Goal: Task Accomplishment & Management: Manage account settings

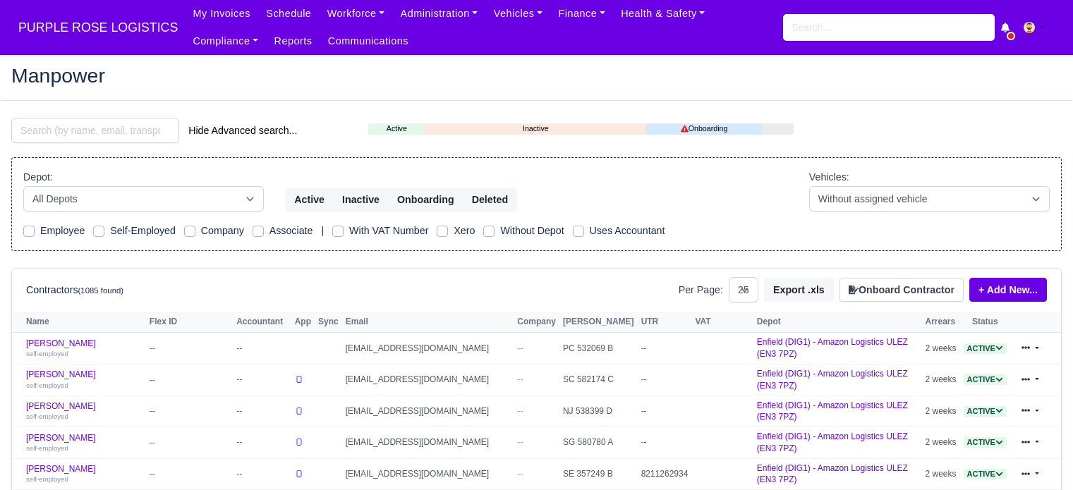
select select "25"
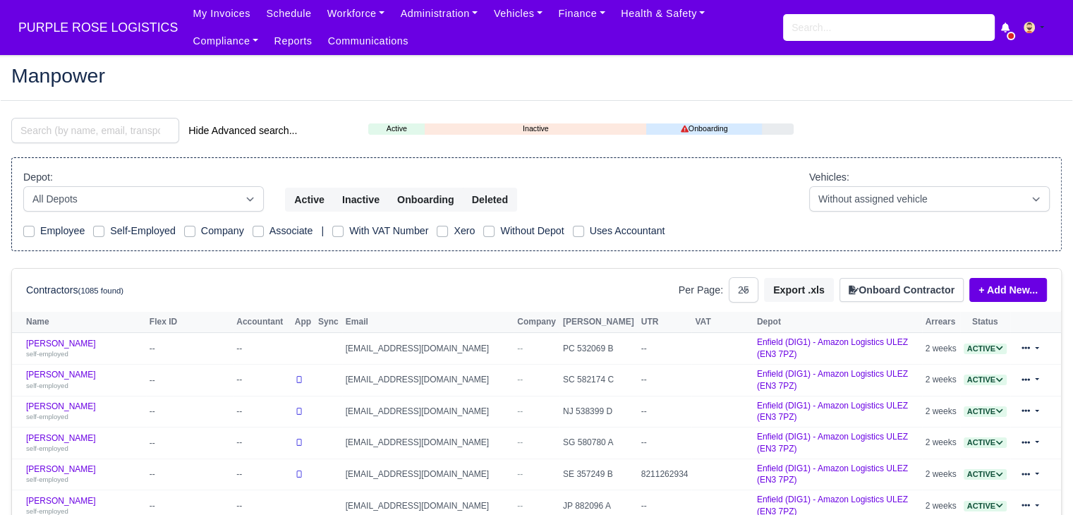
click at [108, 124] on input "search" at bounding box center [95, 130] width 168 height 25
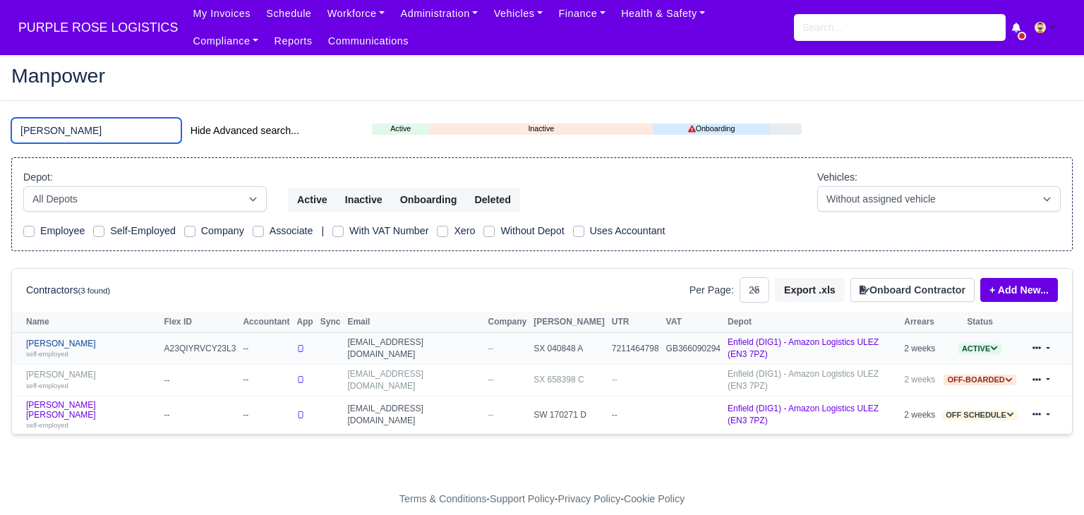
type input "niko"
click at [76, 339] on link "Nikolaos Makrofidis self-employed" at bounding box center [91, 349] width 131 height 20
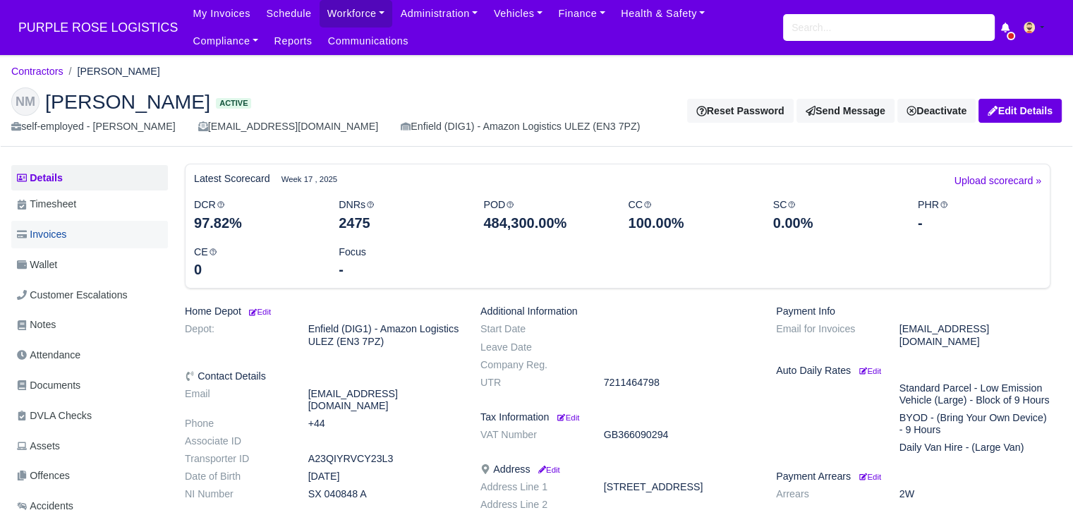
click at [96, 241] on link "Invoices" at bounding box center [89, 235] width 157 height 28
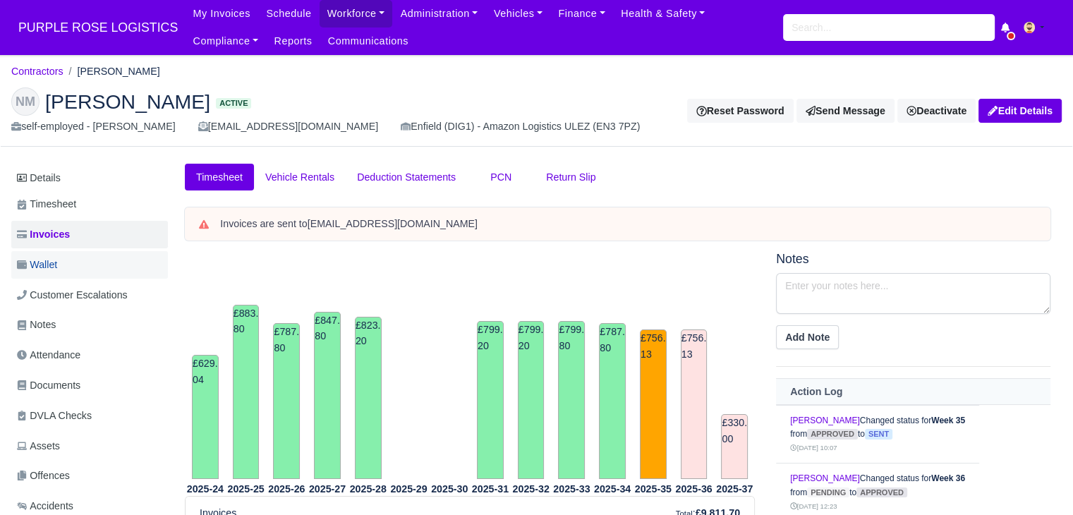
click at [91, 254] on link "Wallet" at bounding box center [89, 265] width 157 height 28
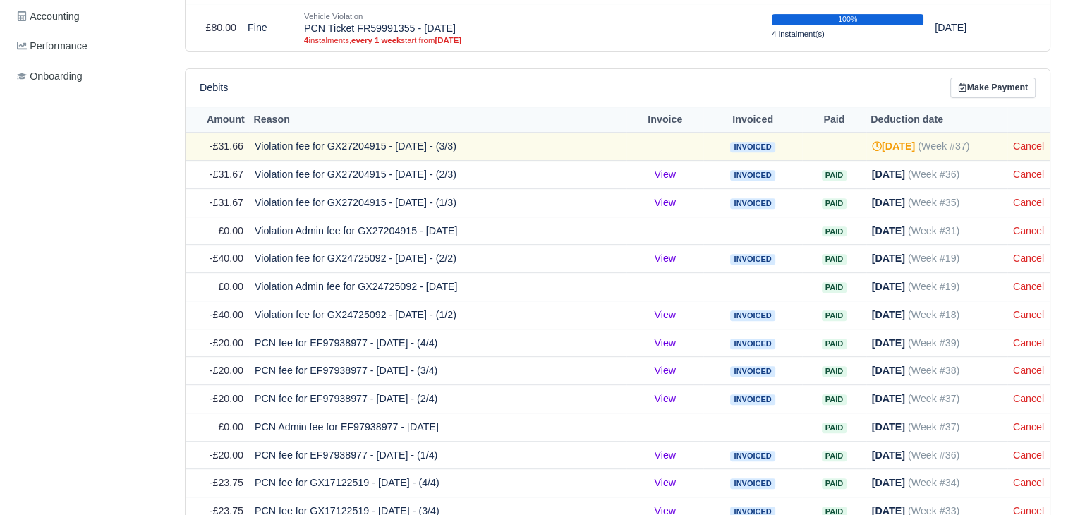
scroll to position [552, 0]
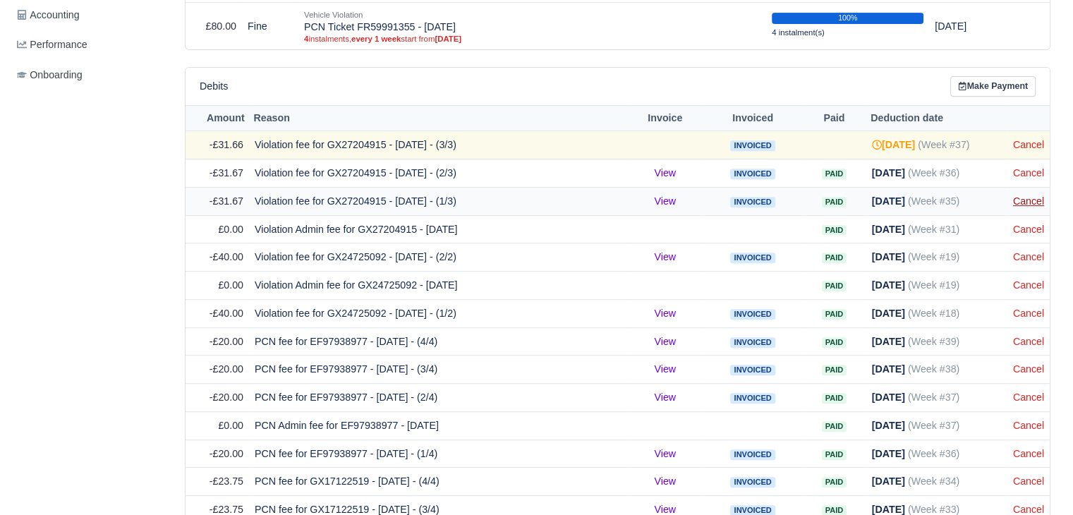
click at [1028, 198] on link "Cancel" at bounding box center [1028, 200] width 31 height 11
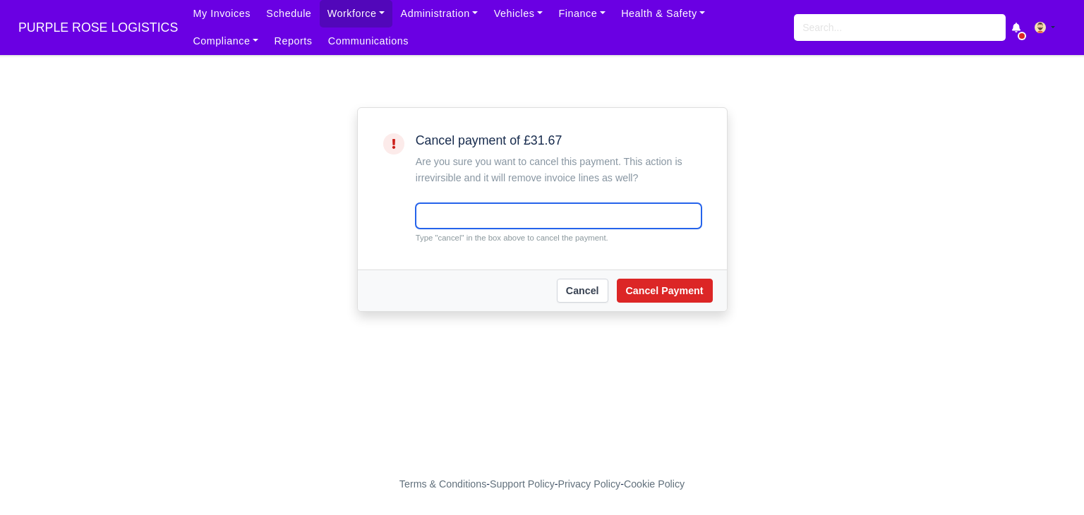
click at [559, 215] on input "text" at bounding box center [559, 215] width 286 height 25
type input "cancel"
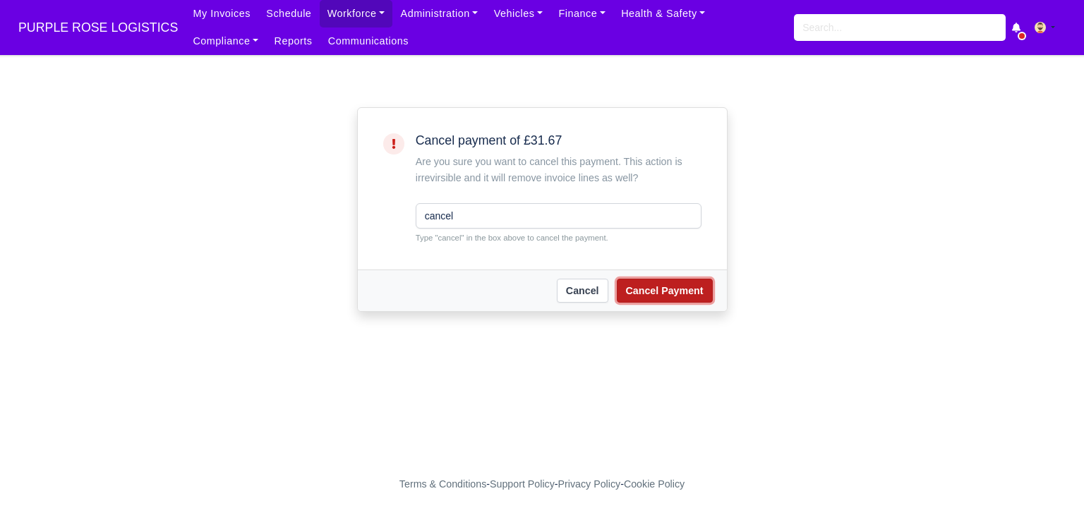
click at [652, 294] on button "Cancel Payment" at bounding box center [665, 291] width 96 height 24
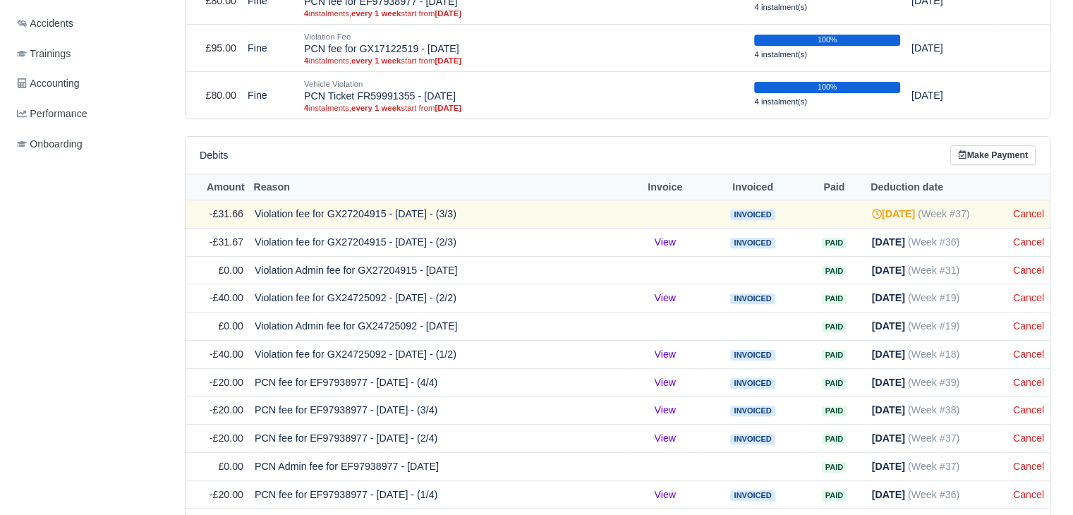
scroll to position [511, 0]
click at [1032, 239] on link "Cancel" at bounding box center [1028, 241] width 31 height 11
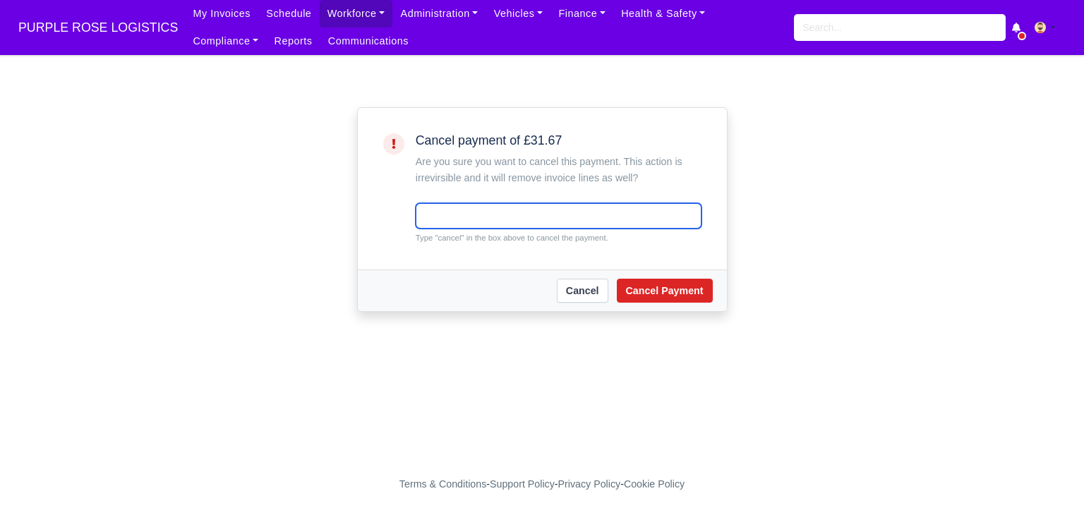
click at [487, 220] on input "text" at bounding box center [559, 215] width 286 height 25
type input "cancel"
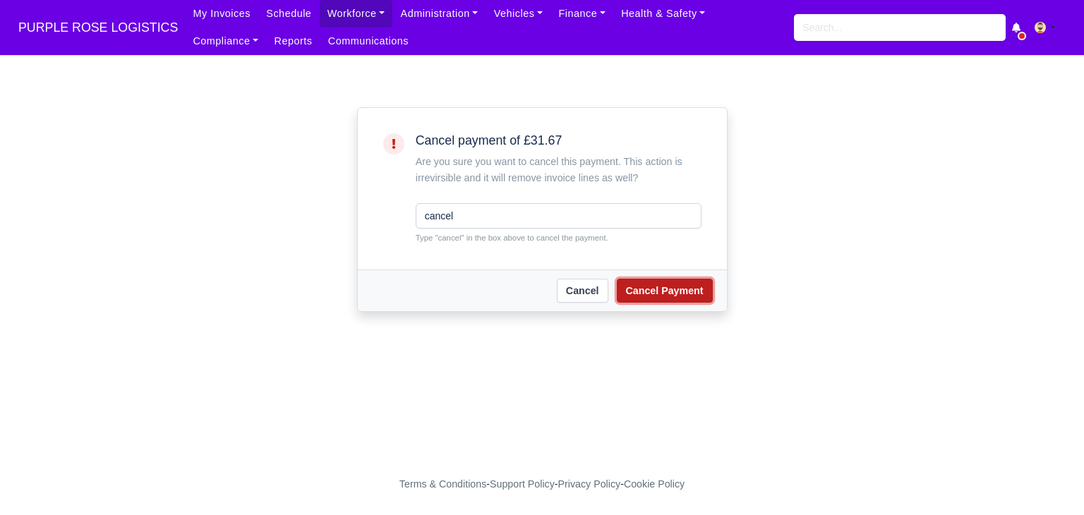
click at [669, 297] on button "Cancel Payment" at bounding box center [665, 291] width 96 height 24
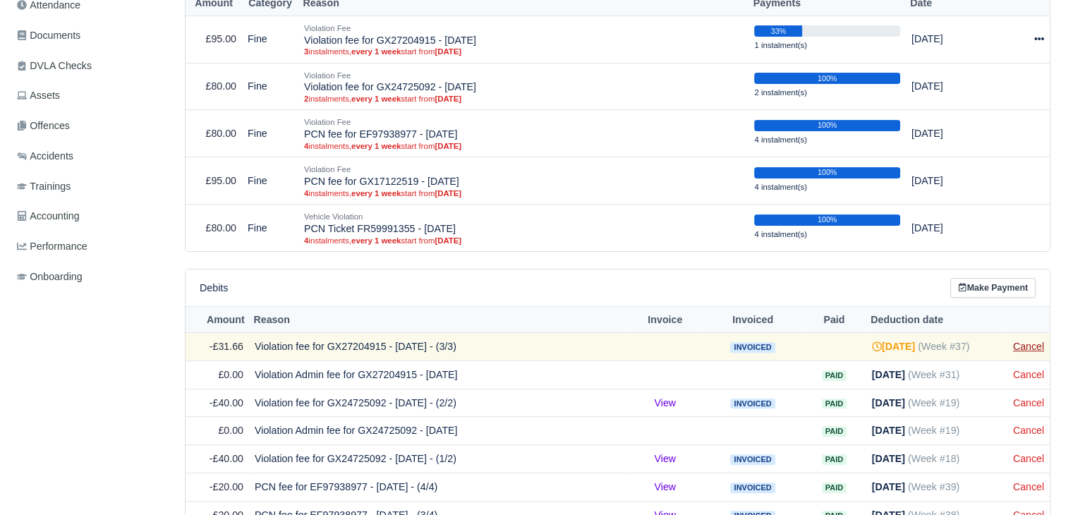
scroll to position [378, 0]
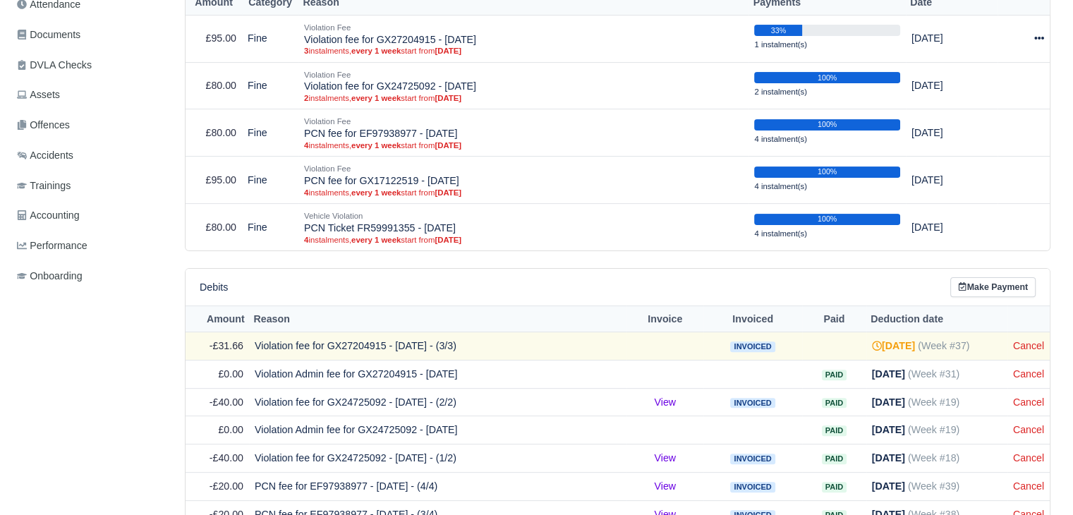
click at [1024, 350] on td "Cancel" at bounding box center [1029, 346] width 42 height 28
click at [1024, 348] on link "Cancel" at bounding box center [1028, 345] width 31 height 11
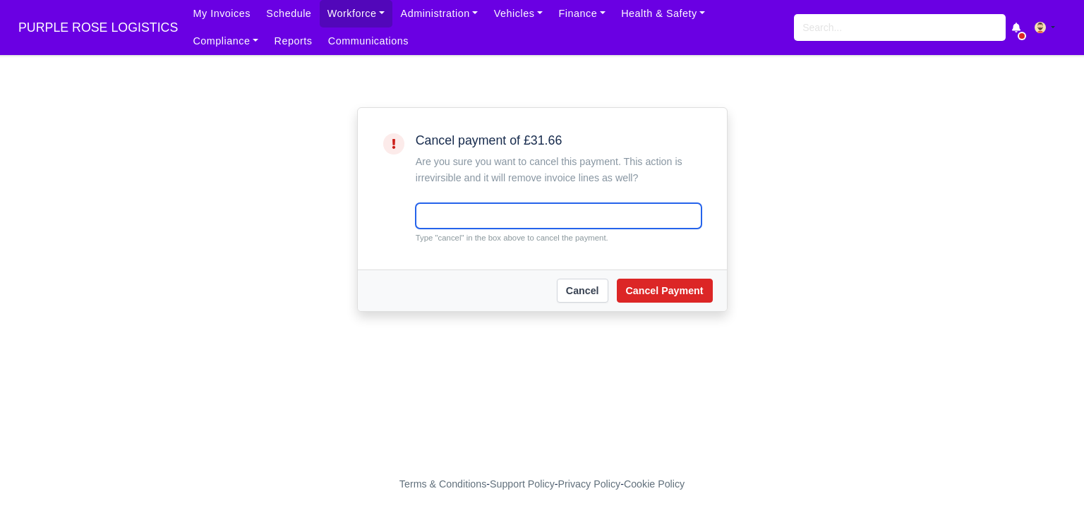
click at [544, 216] on input "text" at bounding box center [559, 215] width 286 height 25
type input "cancel"
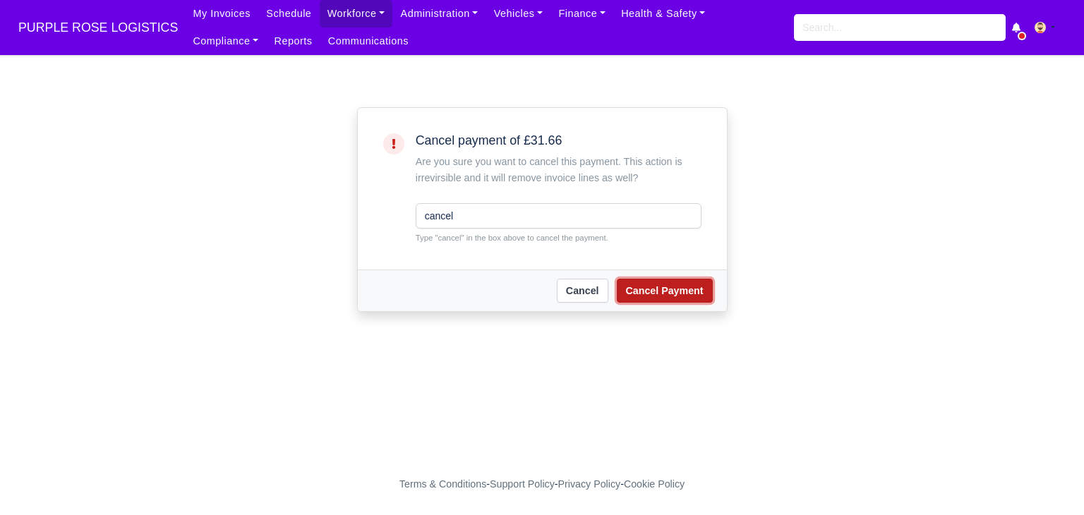
click at [677, 296] on button "Cancel Payment" at bounding box center [665, 291] width 96 height 24
